Goal: Information Seeking & Learning: Learn about a topic

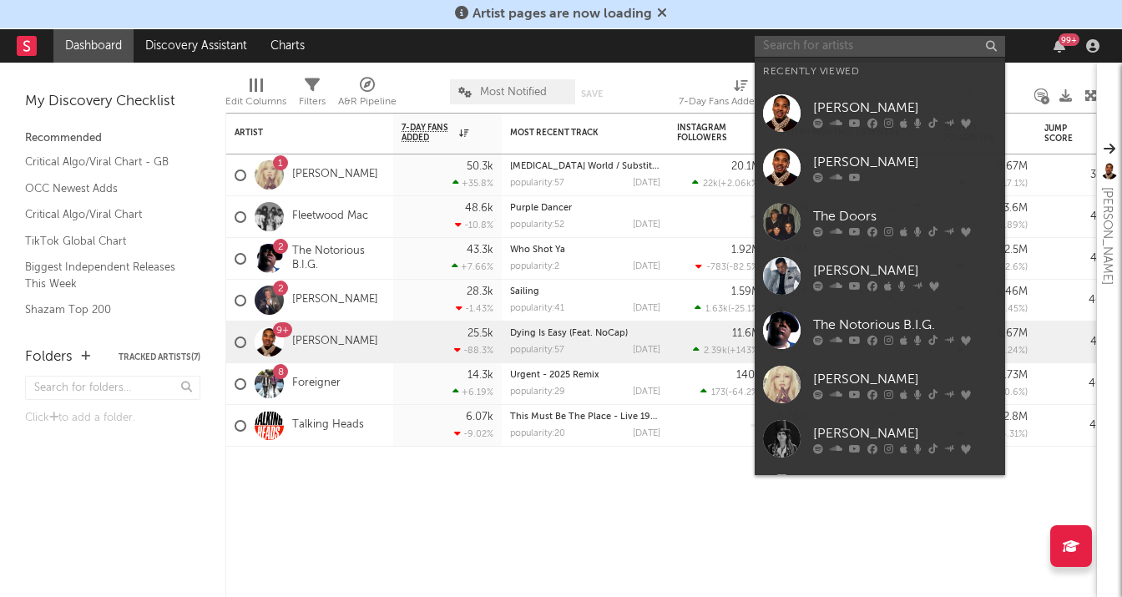
click at [786, 44] on input "text" at bounding box center [880, 46] width 250 height 21
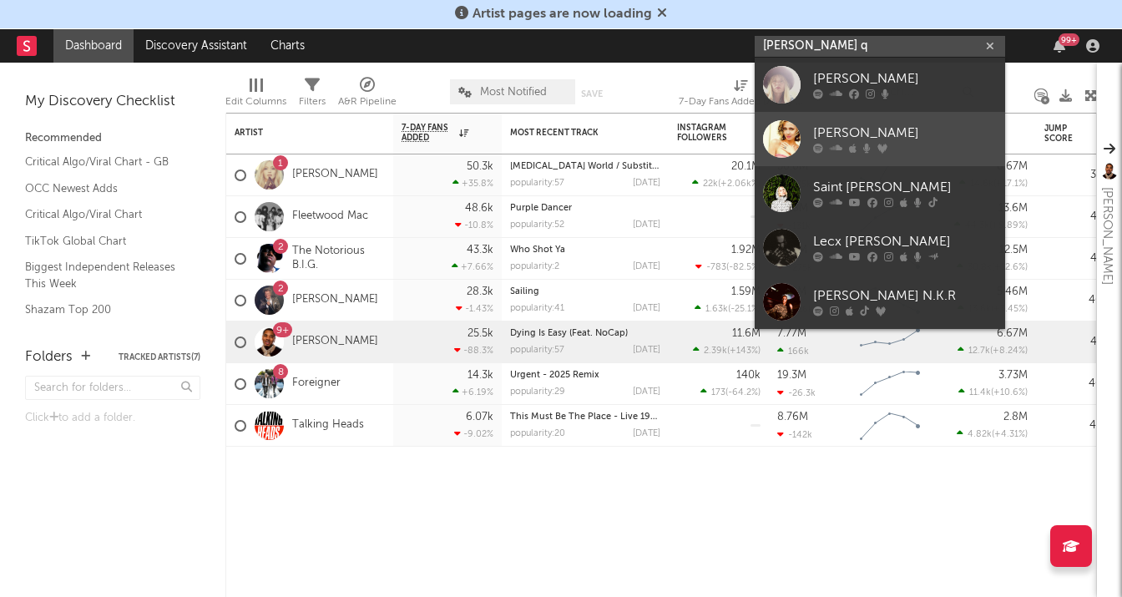
type input "stacy q"
click at [939, 142] on div "Stacey Q" at bounding box center [905, 134] width 184 height 20
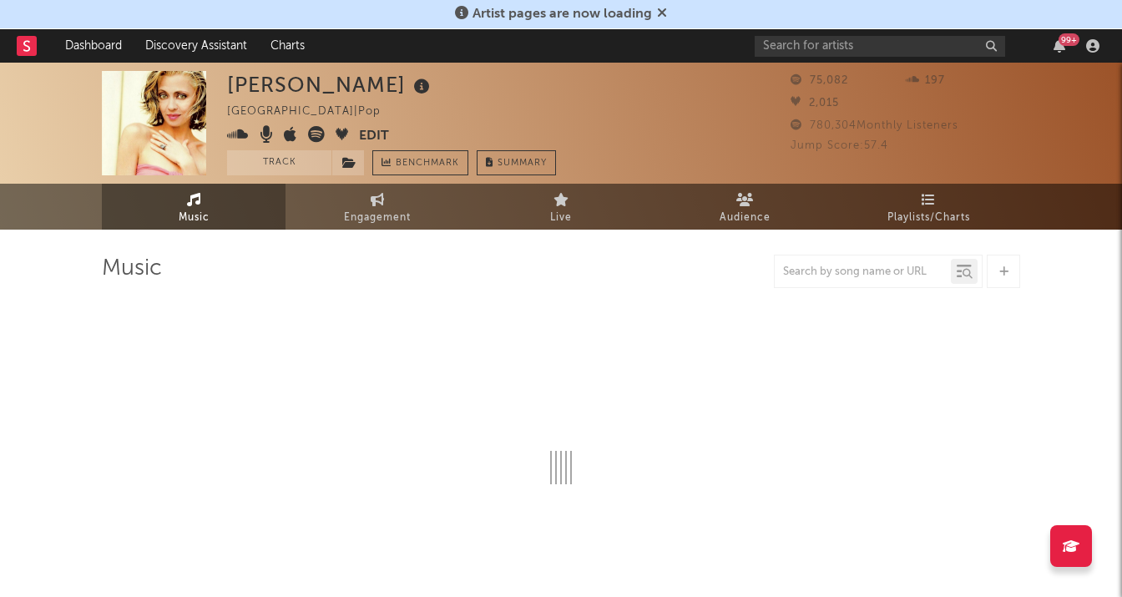
select select "6m"
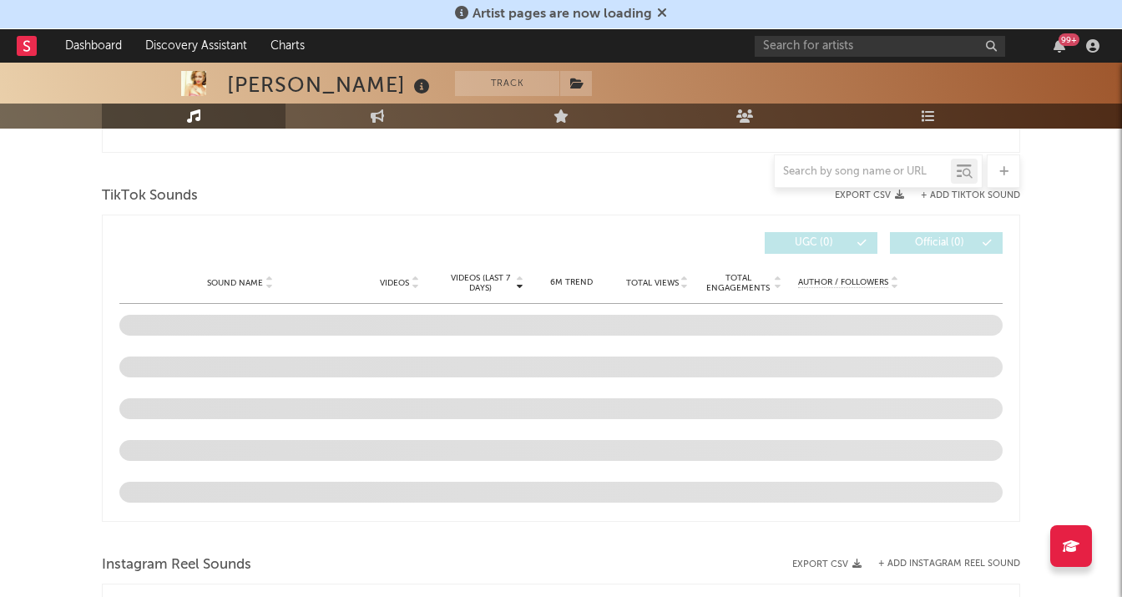
scroll to position [1054, 0]
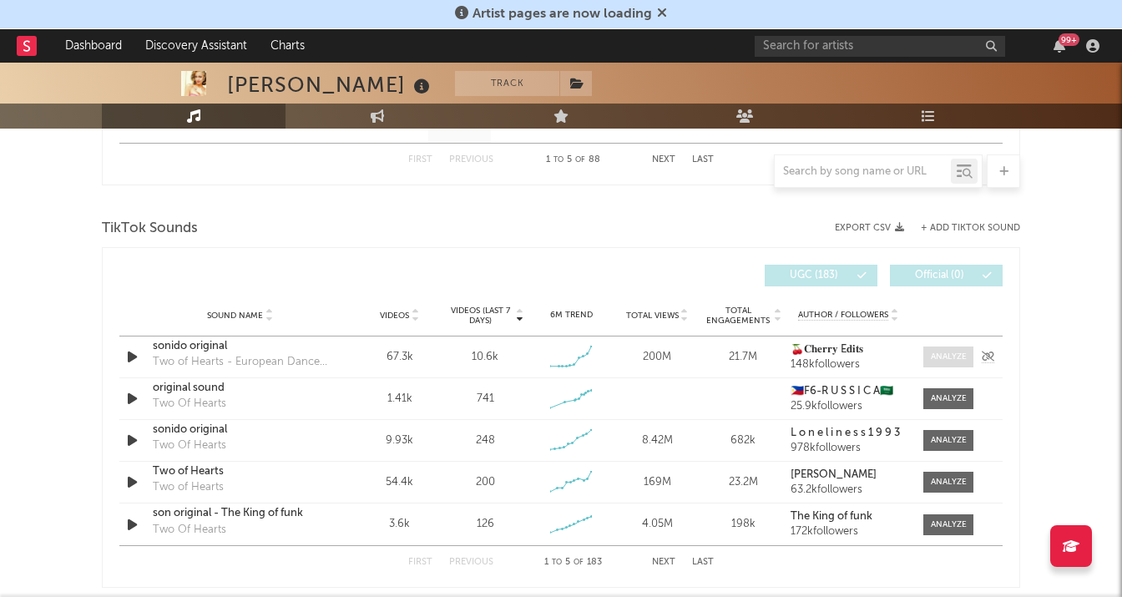
click at [941, 356] on div at bounding box center [949, 357] width 36 height 13
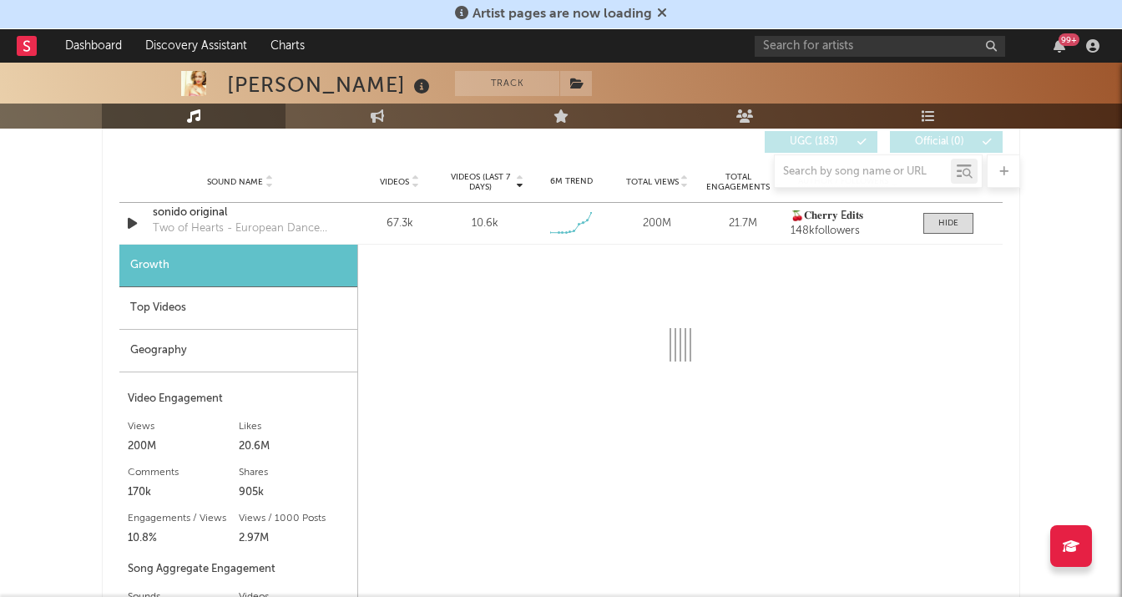
scroll to position [1189, 0]
click at [184, 303] on div "Top Videos" at bounding box center [238, 307] width 238 height 43
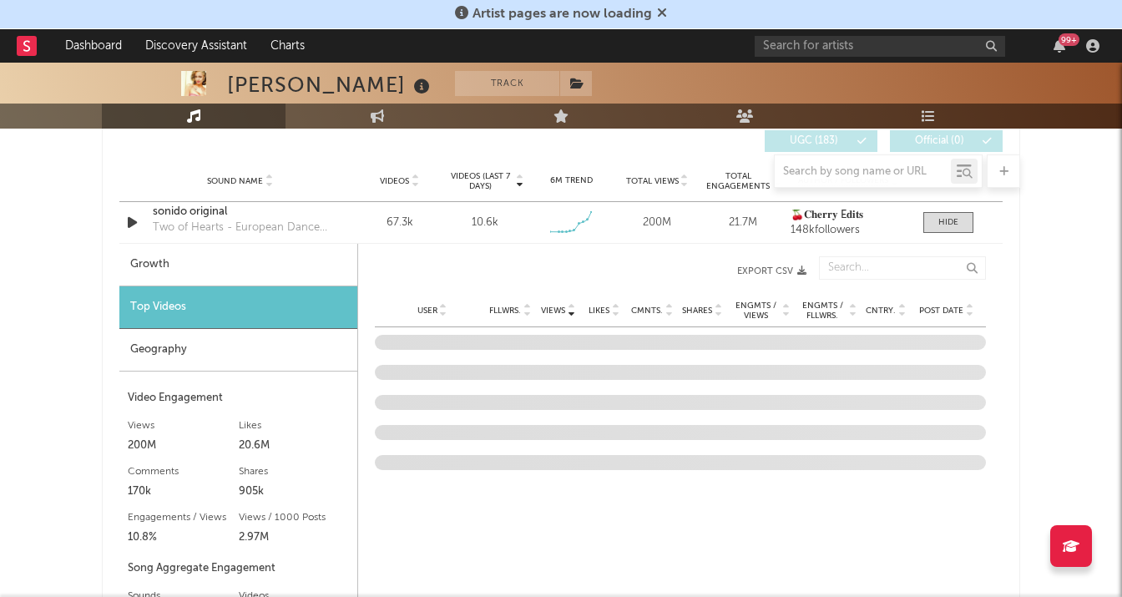
click at [660, 12] on icon at bounding box center [662, 12] width 10 height 13
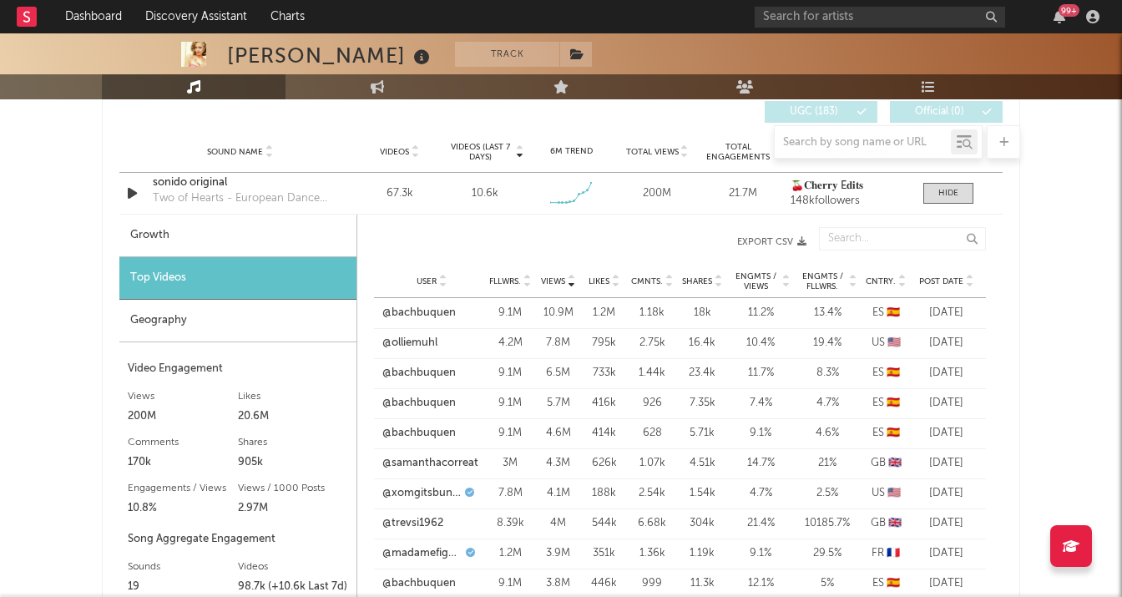
click at [955, 285] on span "Post Date" at bounding box center [941, 281] width 44 height 10
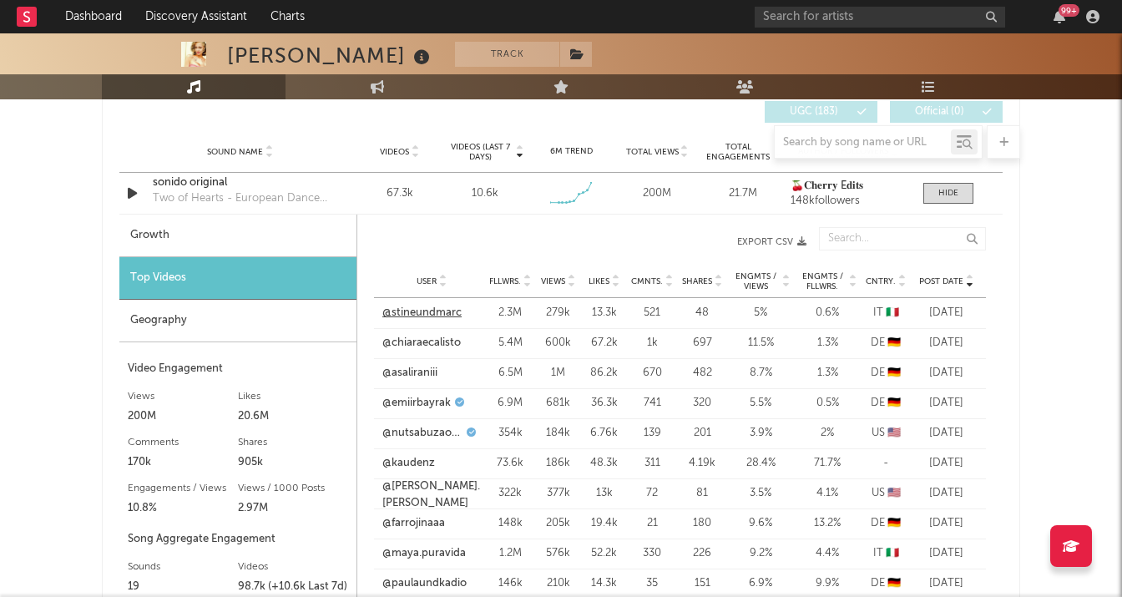
click at [420, 311] on link "@stineundmarc" at bounding box center [421, 313] width 79 height 17
click at [428, 336] on link "@chiaraecalisto" at bounding box center [421, 343] width 78 height 17
click at [417, 376] on link "@asaliraniii" at bounding box center [409, 373] width 55 height 17
click at [419, 402] on link "@emiirbayrak" at bounding box center [416, 403] width 68 height 17
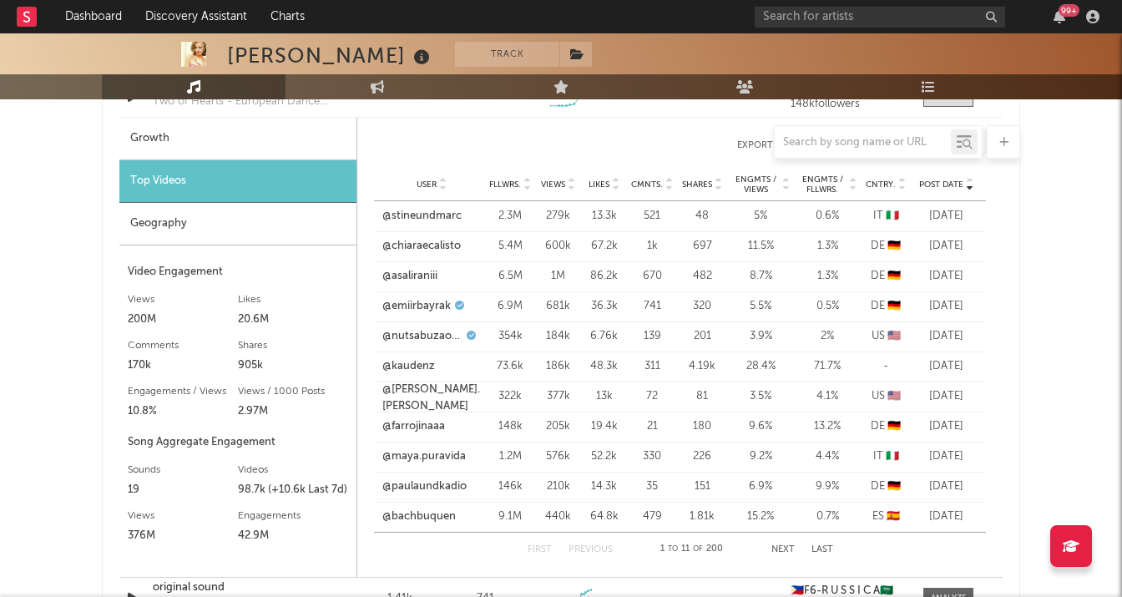
scroll to position [1281, 0]
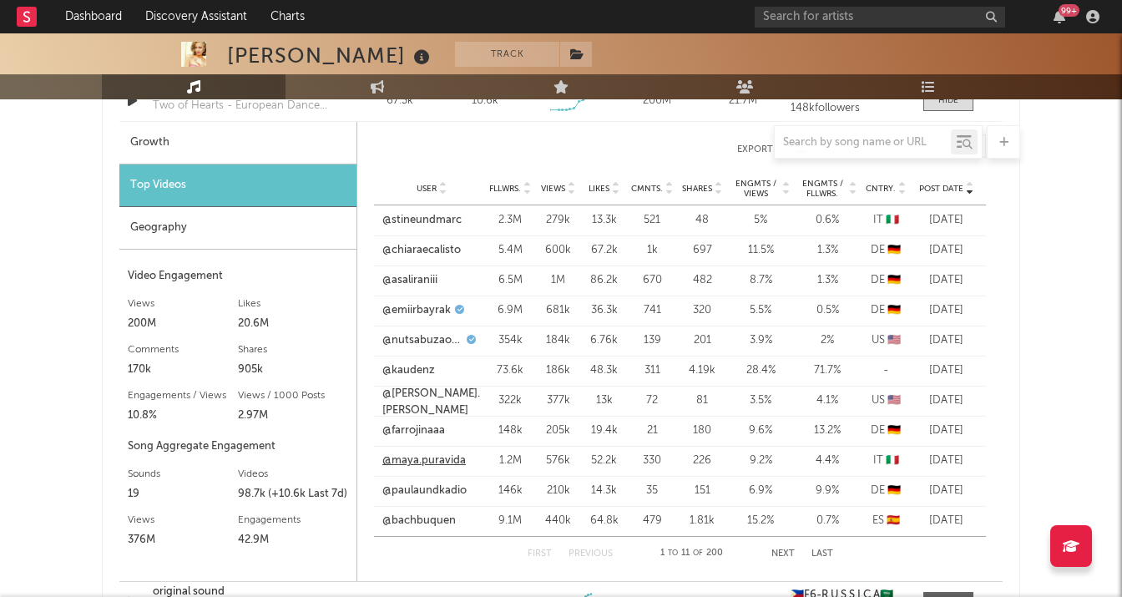
click at [427, 467] on link "@maya.puravida" at bounding box center [423, 460] width 83 height 17
click at [781, 553] on button "Next" at bounding box center [782, 553] width 23 height 9
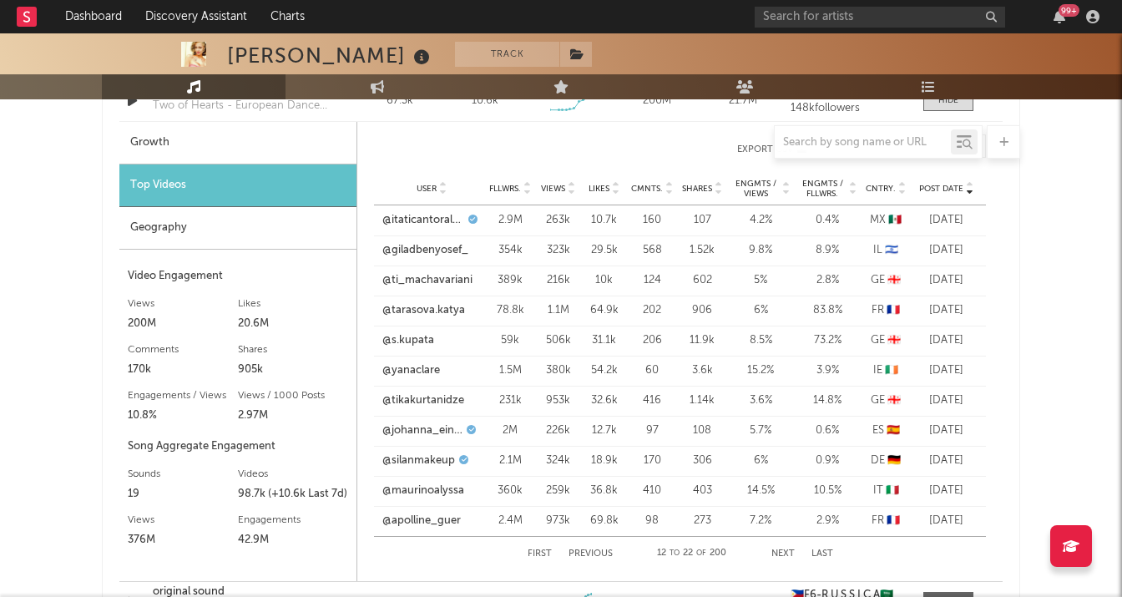
click at [418, 417] on div "User @johanna_einhorn Fllwrs. 2M Views 226k Likes 12.7k Cmnts. 97 Shares 108 En…" at bounding box center [680, 431] width 612 height 30
click at [424, 457] on link "@silanmakeup" at bounding box center [418, 460] width 73 height 17
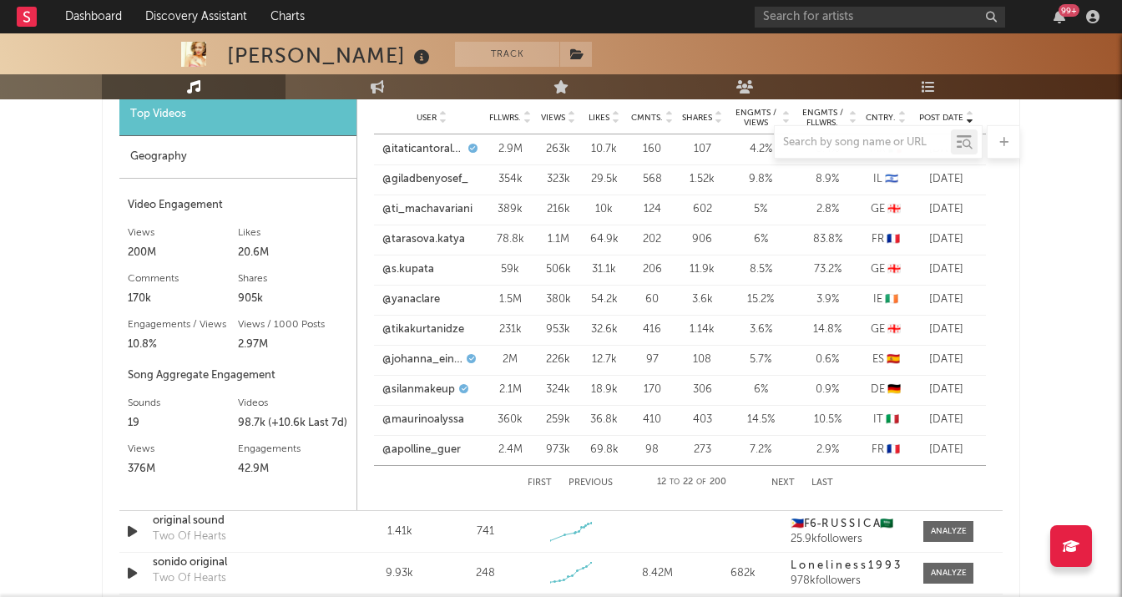
scroll to position [1351, 0]
click at [780, 481] on button "Next" at bounding box center [782, 484] width 23 height 9
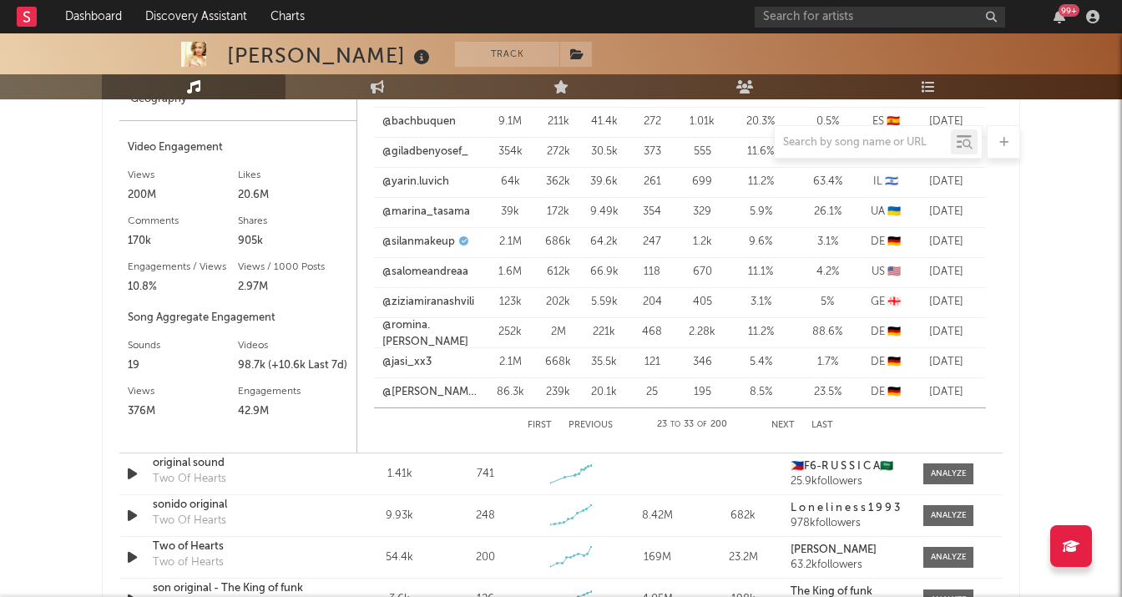
scroll to position [1406, 0]
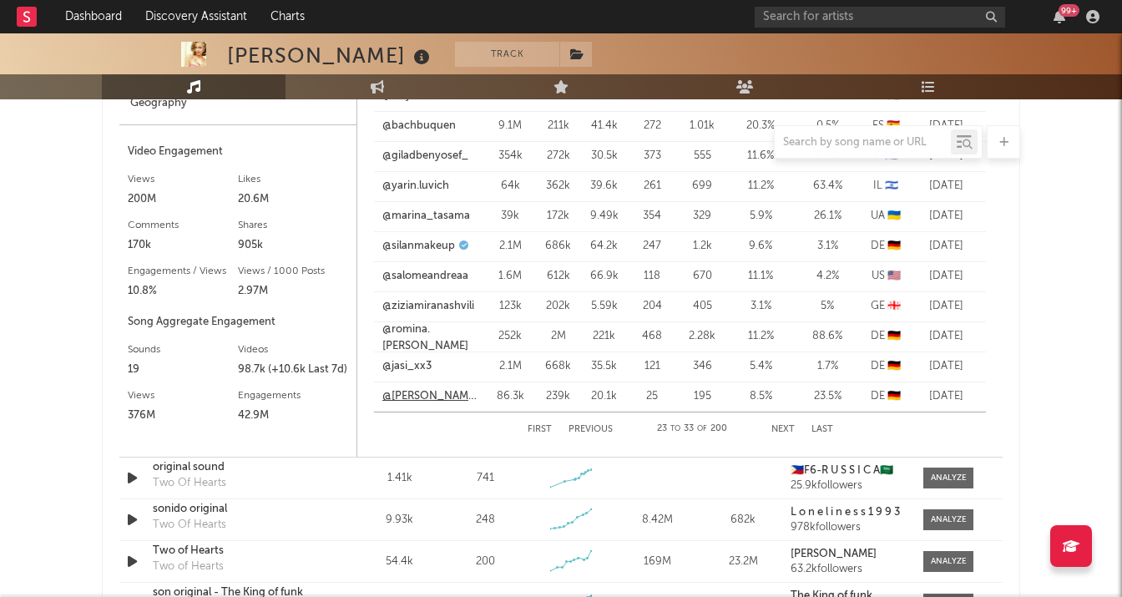
click at [413, 397] on link "@maria.ludovicaa" at bounding box center [431, 396] width 99 height 17
click at [787, 427] on button "Next" at bounding box center [782, 429] width 23 height 9
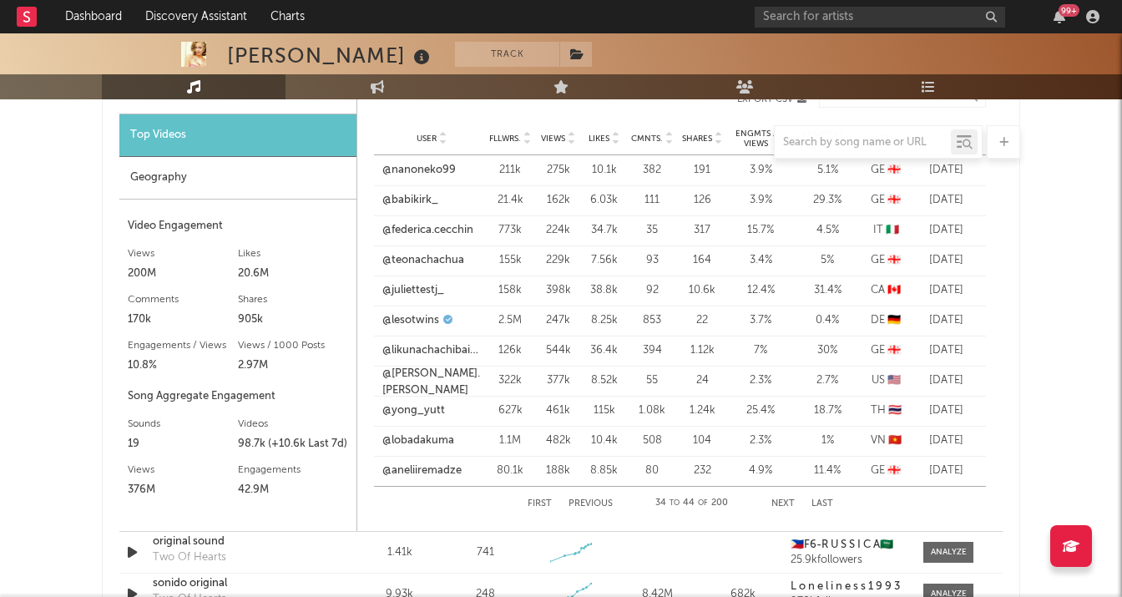
scroll to position [1316, 0]
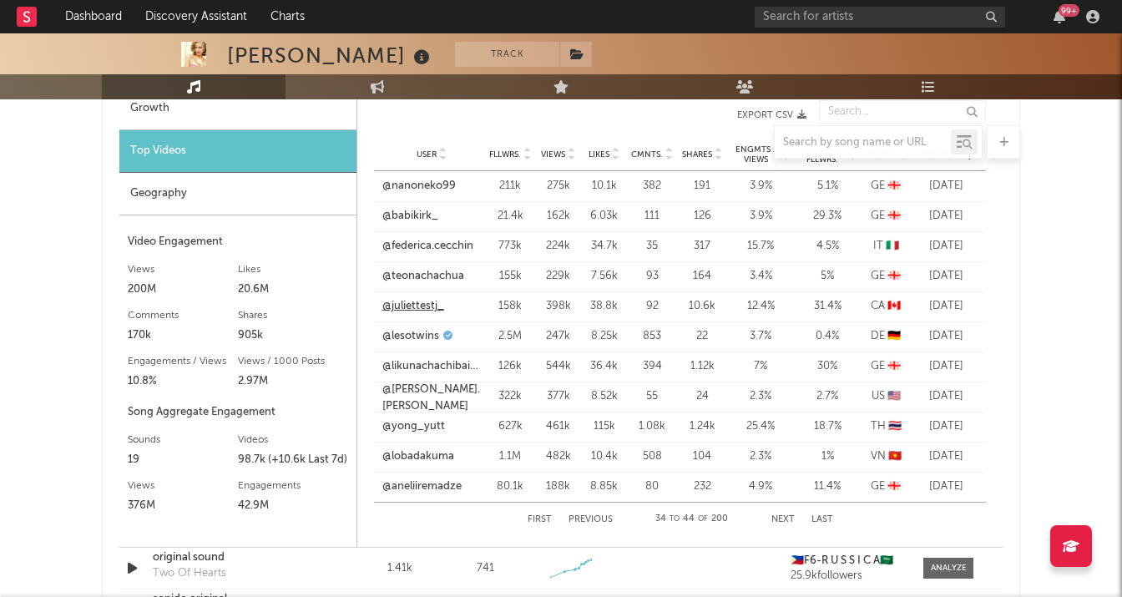
click at [411, 300] on link "@juliettestj_" at bounding box center [413, 306] width 62 height 17
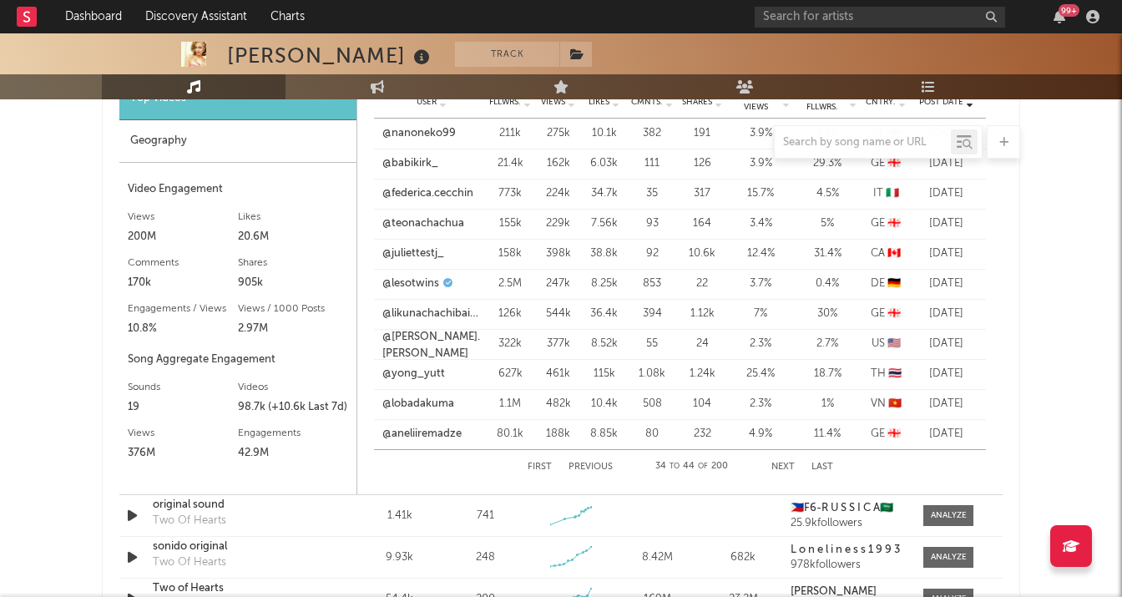
scroll to position [1365, 0]
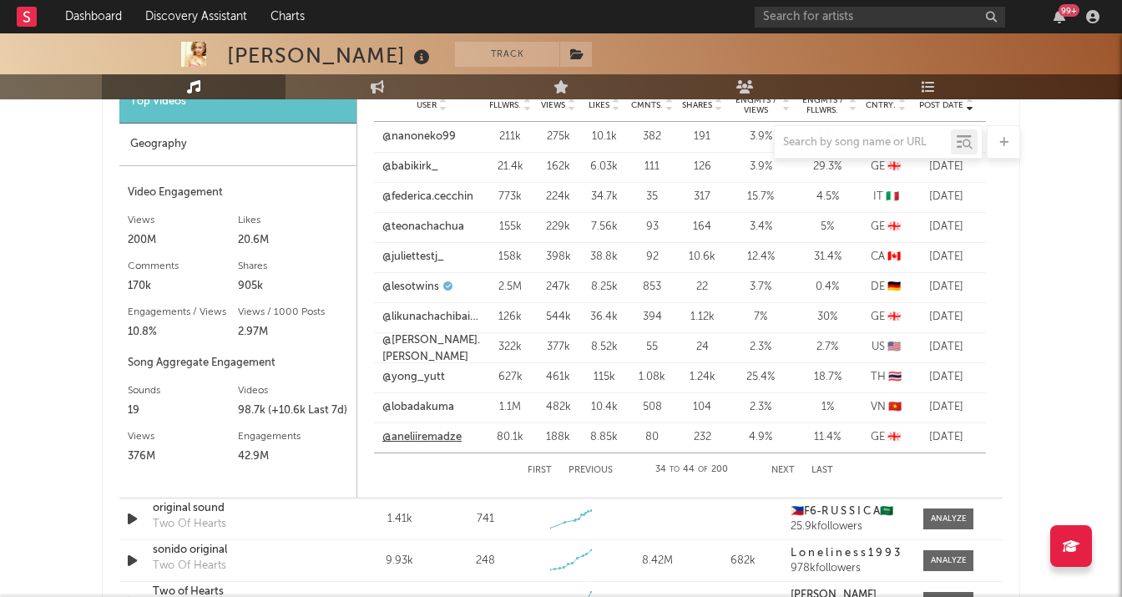
click at [425, 433] on link "@aneliiremadze" at bounding box center [421, 437] width 79 height 17
